Goal: Ask a question: Seek information or help from site administrators or community

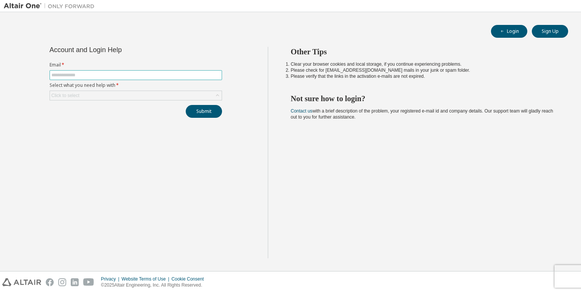
click at [137, 74] on input "text" at bounding box center [135, 75] width 169 height 6
type input "**********"
click at [118, 94] on div "Click to select" at bounding box center [136, 95] width 172 height 9
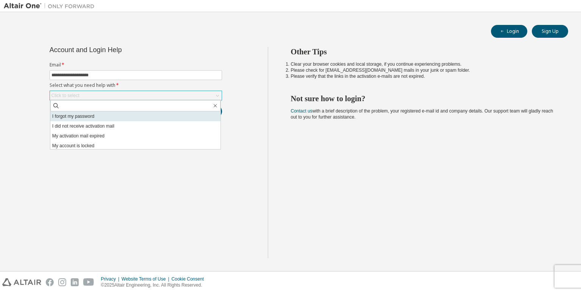
click at [126, 112] on li "I forgot my password" at bounding box center [135, 117] width 170 height 10
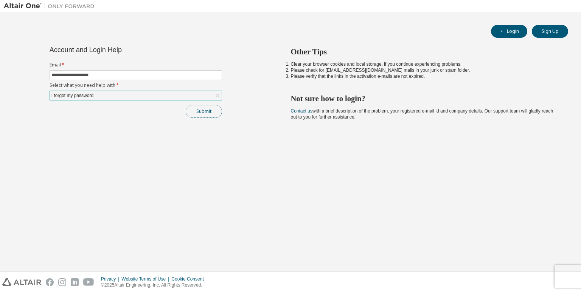
click at [195, 114] on button "Submit" at bounding box center [204, 111] width 36 height 13
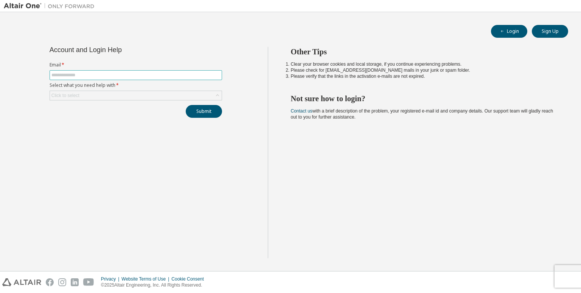
click at [111, 77] on input "text" at bounding box center [135, 75] width 169 height 6
type input "**********"
drag, startPoint x: 112, startPoint y: 87, endPoint x: 103, endPoint y: 97, distance: 12.9
click at [103, 97] on form "**********" at bounding box center [136, 81] width 172 height 39
click at [103, 97] on div "Click to select" at bounding box center [136, 95] width 172 height 9
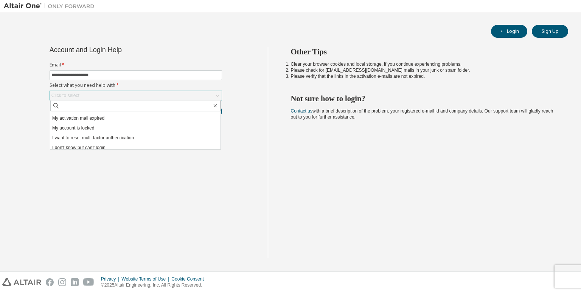
scroll to position [21, 0]
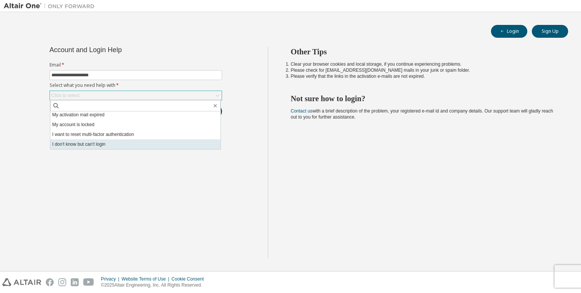
click at [188, 144] on li "I don't know but can't login" at bounding box center [135, 144] width 170 height 10
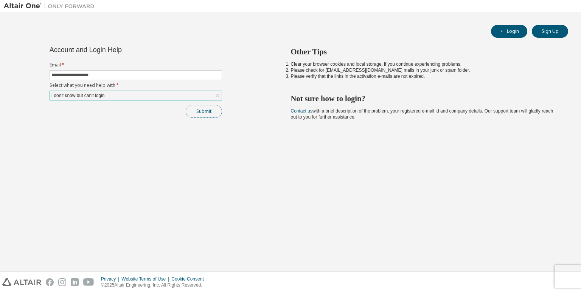
click at [209, 113] on button "Submit" at bounding box center [204, 111] width 36 height 13
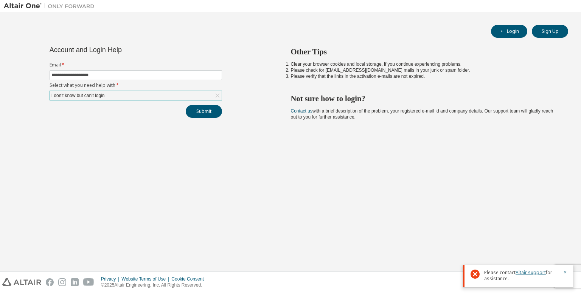
click at [524, 274] on link "Altair support" at bounding box center [530, 273] width 30 height 6
click at [203, 108] on button "Submit" at bounding box center [204, 111] width 36 height 13
click at [536, 245] on link "Altair support" at bounding box center [530, 245] width 30 height 6
click at [162, 95] on div "I don't know but can't login" at bounding box center [136, 95] width 172 height 9
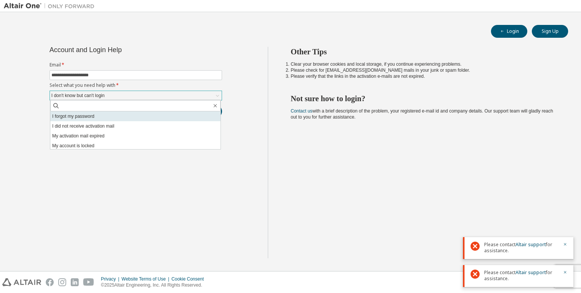
click at [139, 120] on li "I forgot my password" at bounding box center [135, 117] width 170 height 10
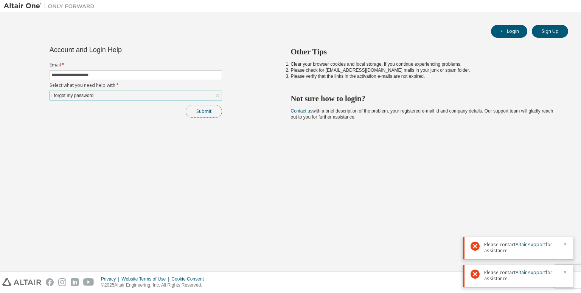
click at [199, 115] on button "Submit" at bounding box center [204, 111] width 36 height 13
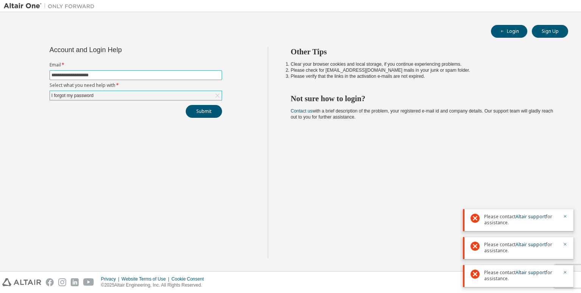
click at [135, 76] on input "**********" at bounding box center [135, 75] width 169 height 6
click at [93, 133] on div "**********" at bounding box center [136, 153] width 264 height 212
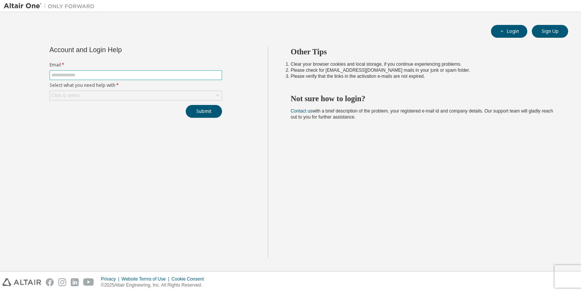
click at [128, 76] on input "text" at bounding box center [135, 75] width 169 height 6
type input "**********"
click at [119, 95] on div "Click to select" at bounding box center [136, 95] width 172 height 9
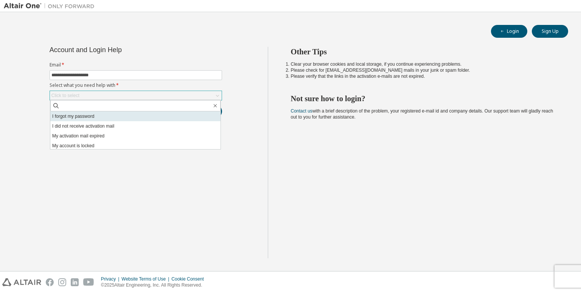
click at [101, 120] on li "I forgot my password" at bounding box center [135, 117] width 170 height 10
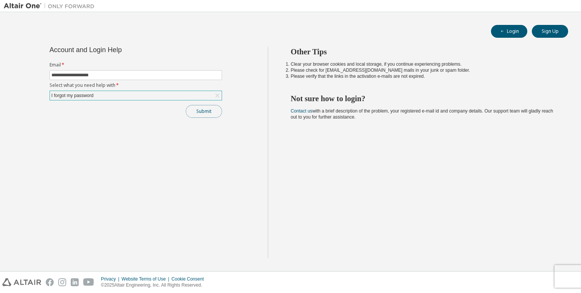
click at [203, 109] on button "Submit" at bounding box center [204, 111] width 36 height 13
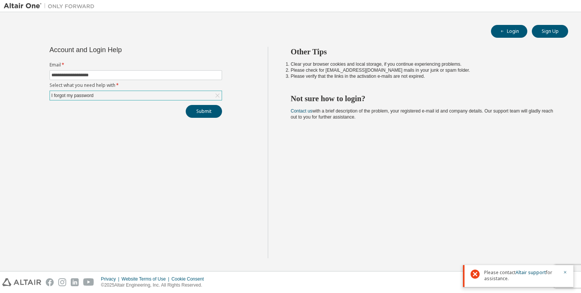
click at [480, 203] on div "Other Tips Clear your browser cookies and local storage, if you continue experi…" at bounding box center [423, 153] width 310 height 212
click at [484, 118] on div "Other Tips Clear your browser cookies and local storage, if you continue experi…" at bounding box center [423, 153] width 310 height 212
click at [557, 29] on button "Sign Up" at bounding box center [550, 31] width 36 height 13
drag, startPoint x: 580, startPoint y: 133, endPoint x: 580, endPoint y: 157, distance: 24.6
click at [580, 157] on div "Login Sign Up Account and Login Help Email * Select what you need help with * C…" at bounding box center [290, 141] width 581 height 259
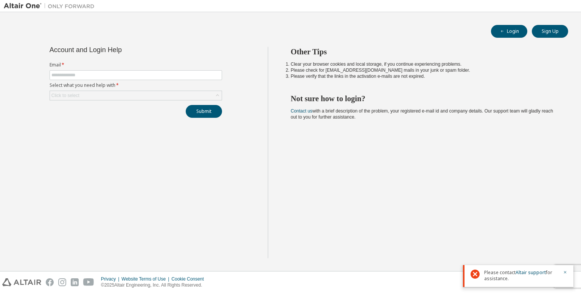
click at [518, 244] on div "Other Tips Clear your browser cookies and local storage, if you continue experi…" at bounding box center [423, 153] width 310 height 212
drag, startPoint x: 526, startPoint y: 277, endPoint x: 533, endPoint y: 271, distance: 8.3
click at [533, 271] on span "Please contact Altair support for assistance." at bounding box center [521, 276] width 74 height 12
click at [533, 271] on link "Altair support" at bounding box center [530, 273] width 30 height 6
click at [563, 273] on icon "button" at bounding box center [565, 272] width 5 height 5
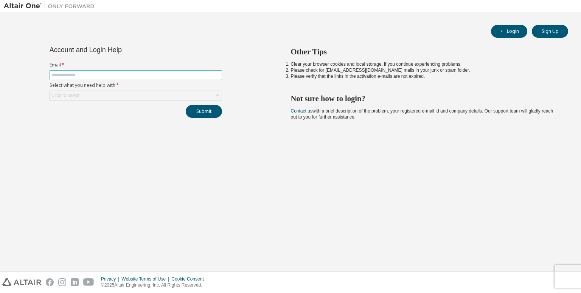
click at [124, 76] on input "text" at bounding box center [135, 75] width 169 height 6
type input "**********"
click at [125, 92] on div "Click to select" at bounding box center [136, 95] width 172 height 9
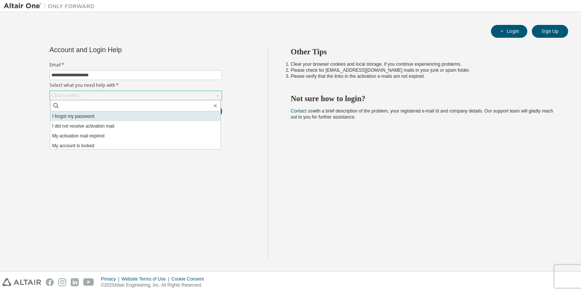
click at [115, 115] on li "I forgot my password" at bounding box center [135, 117] width 170 height 10
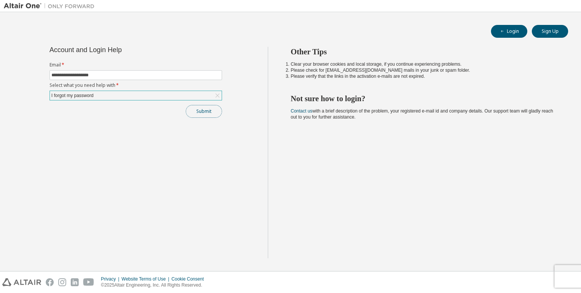
click at [190, 109] on button "Submit" at bounding box center [204, 111] width 36 height 13
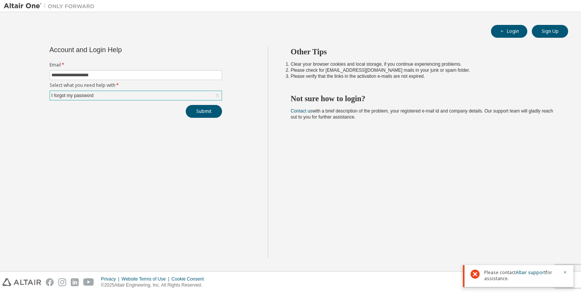
click at [175, 99] on div "I forgot my password" at bounding box center [136, 95] width 172 height 9
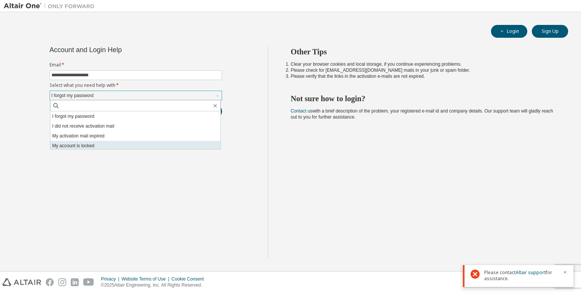
click at [159, 142] on li "My account is locked" at bounding box center [135, 146] width 170 height 10
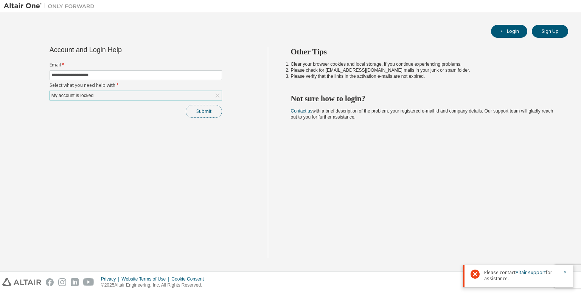
click at [210, 106] on button "Submit" at bounding box center [204, 111] width 36 height 13
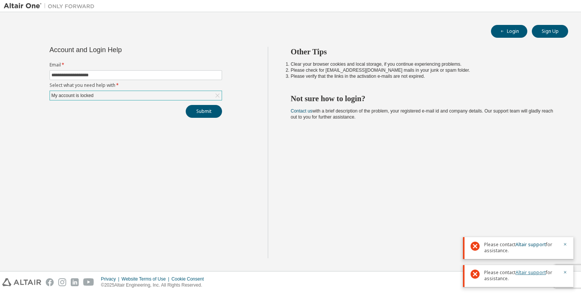
click at [526, 276] on link "Altair support" at bounding box center [530, 273] width 30 height 6
click at [526, 246] on link "Altair support" at bounding box center [530, 245] width 30 height 6
click at [535, 247] on link "Altair support" at bounding box center [530, 245] width 30 height 6
click at [526, 245] on link "Altair support" at bounding box center [530, 245] width 30 height 6
click at [535, 246] on link "Altair support" at bounding box center [530, 245] width 30 height 6
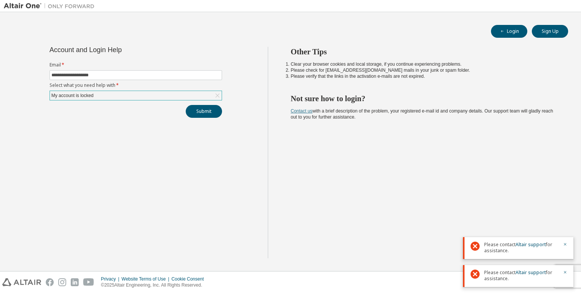
click at [307, 112] on link "Contact us" at bounding box center [302, 110] width 22 height 5
click at [303, 109] on link "Contact us" at bounding box center [302, 110] width 22 height 5
click at [206, 108] on button "Submit" at bounding box center [204, 111] width 36 height 13
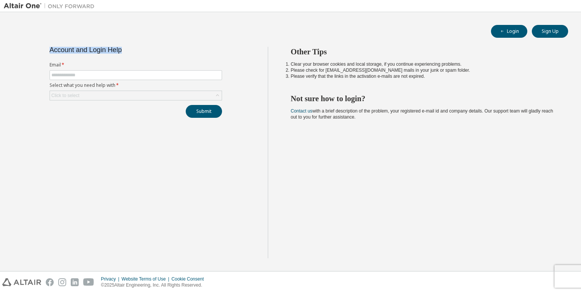
drag, startPoint x: 50, startPoint y: 52, endPoint x: 127, endPoint y: 53, distance: 76.8
click at [127, 53] on div "Account and Login Help Email * Select what you need help with * Click to select…" at bounding box center [135, 82] width 181 height 71
click at [121, 74] on input "text" at bounding box center [135, 75] width 169 height 6
type input "**********"
click at [110, 94] on div "Click to select" at bounding box center [136, 95] width 172 height 9
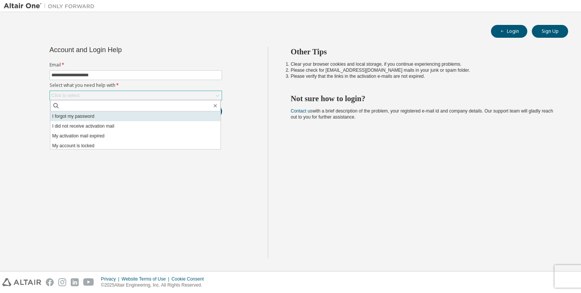
click at [178, 114] on li "I forgot my password" at bounding box center [135, 117] width 170 height 10
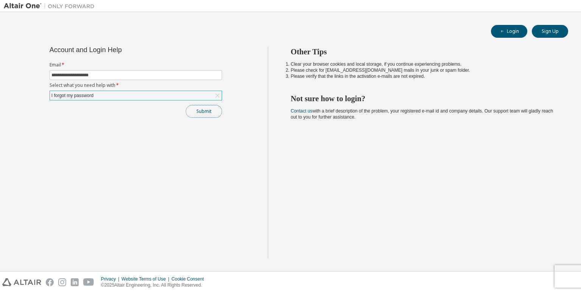
click at [205, 111] on button "Submit" at bounding box center [204, 111] width 36 height 13
